Goal: Task Accomplishment & Management: Manage account settings

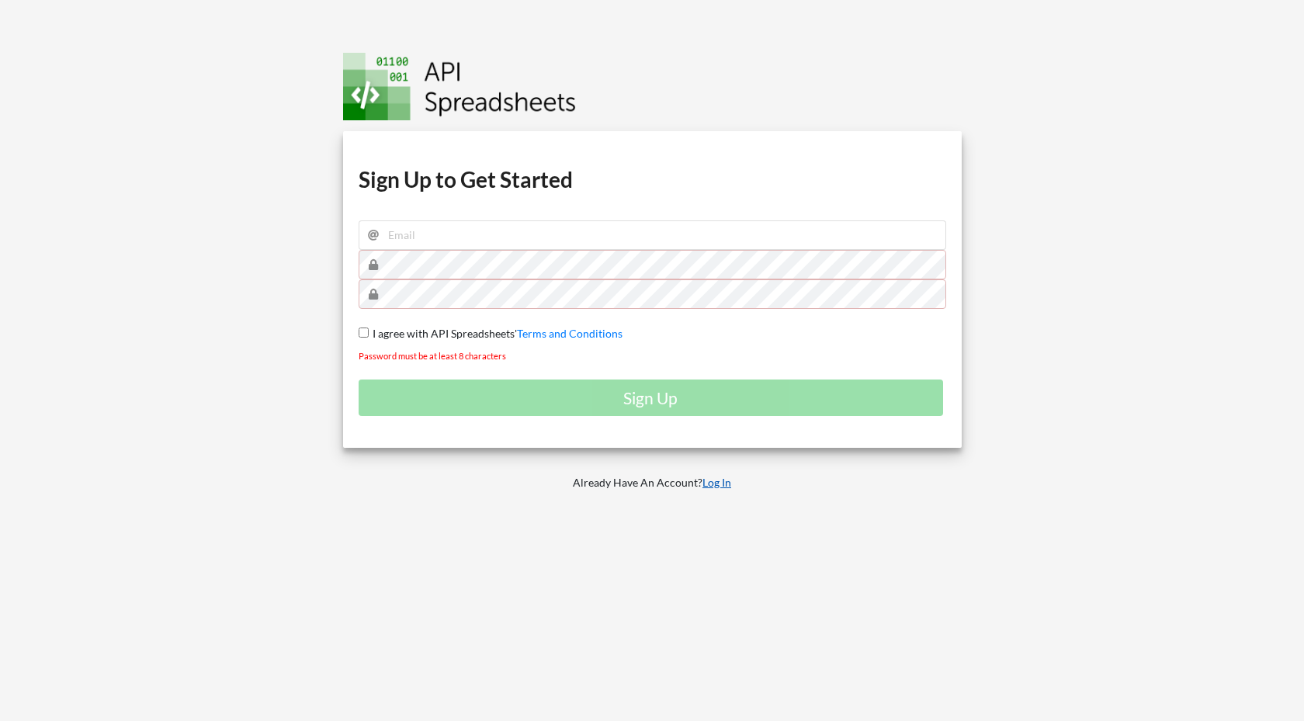
click at [714, 482] on link "Log In" at bounding box center [717, 482] width 29 height 13
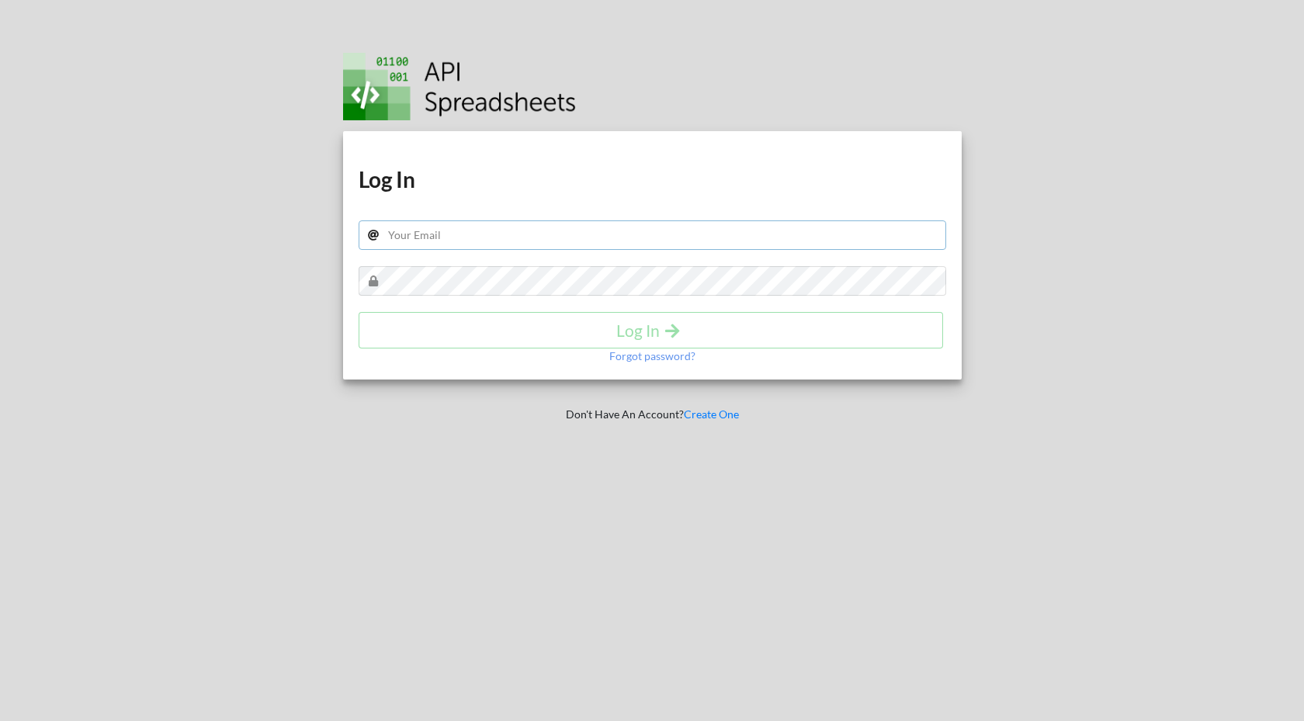
click at [483, 230] on input "text" at bounding box center [653, 236] width 588 height 30
click at [561, 163] on div "Download hidden Download hidden Log In Log In Forgot password?" at bounding box center [652, 255] width 619 height 248
